Goal: Go to known website: Go to known website

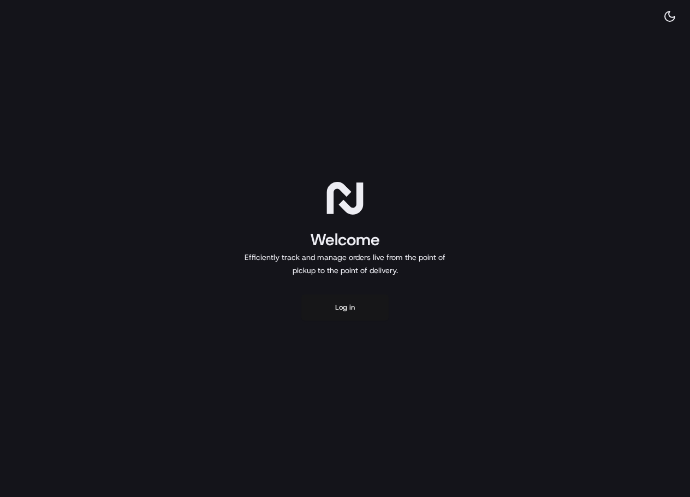
click at [361, 304] on button "Log in" at bounding box center [344, 307] width 87 height 26
